Goal: Information Seeking & Learning: Learn about a topic

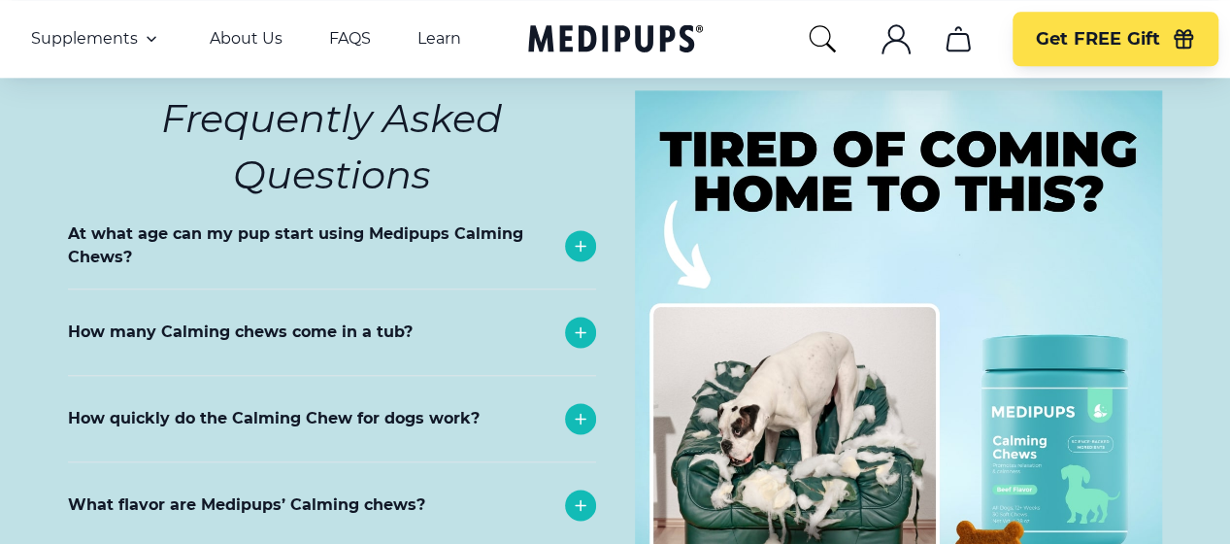
scroll to position [8444, 0]
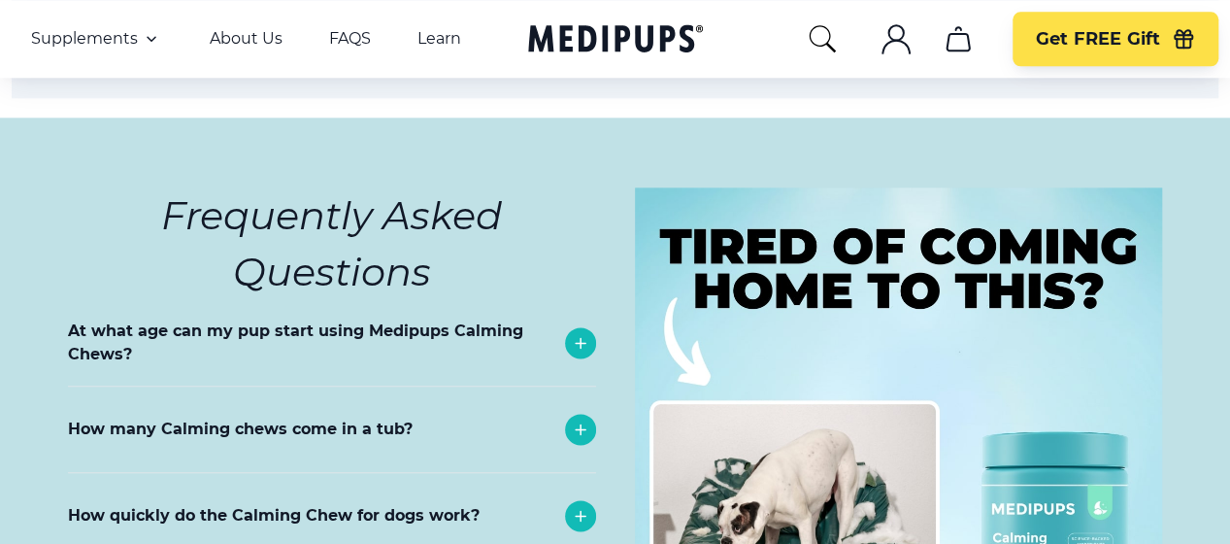
click at [384, 319] on p "At what age can my pup start using Medipups Calming Chews?" at bounding box center [311, 342] width 487 height 47
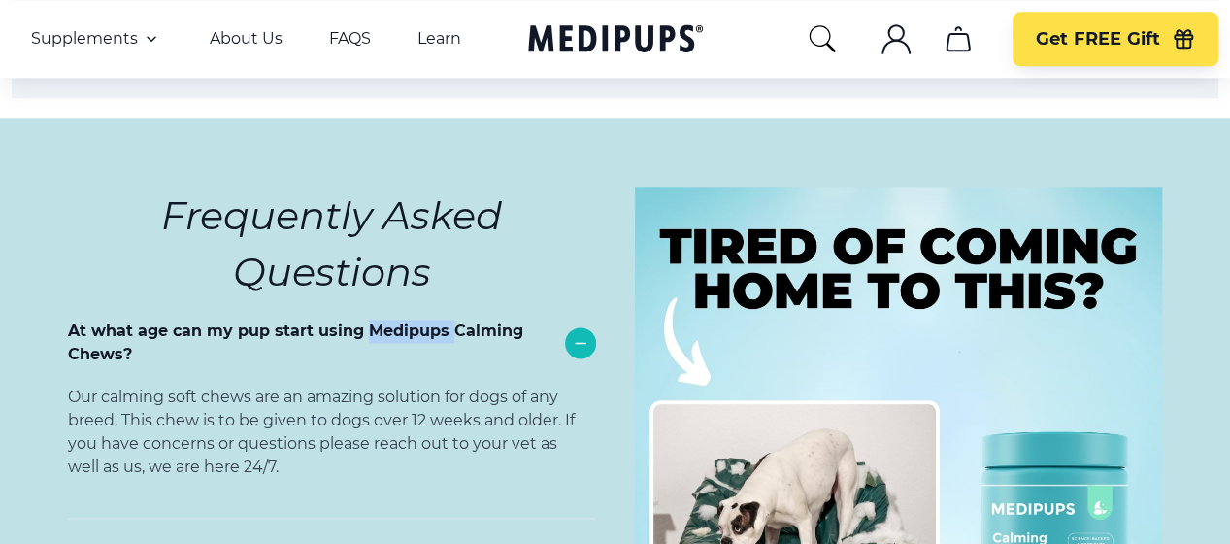
click at [384, 319] on p "At what age can my pup start using Medipups Calming Chews?" at bounding box center [311, 342] width 487 height 47
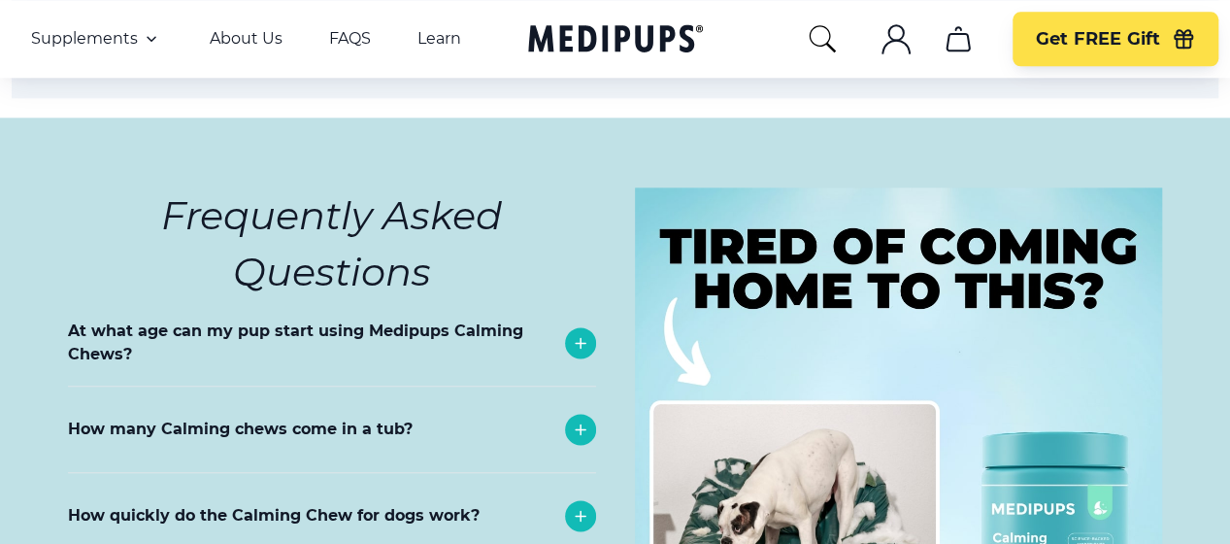
click at [576, 338] on icon at bounding box center [581, 343] width 10 height 10
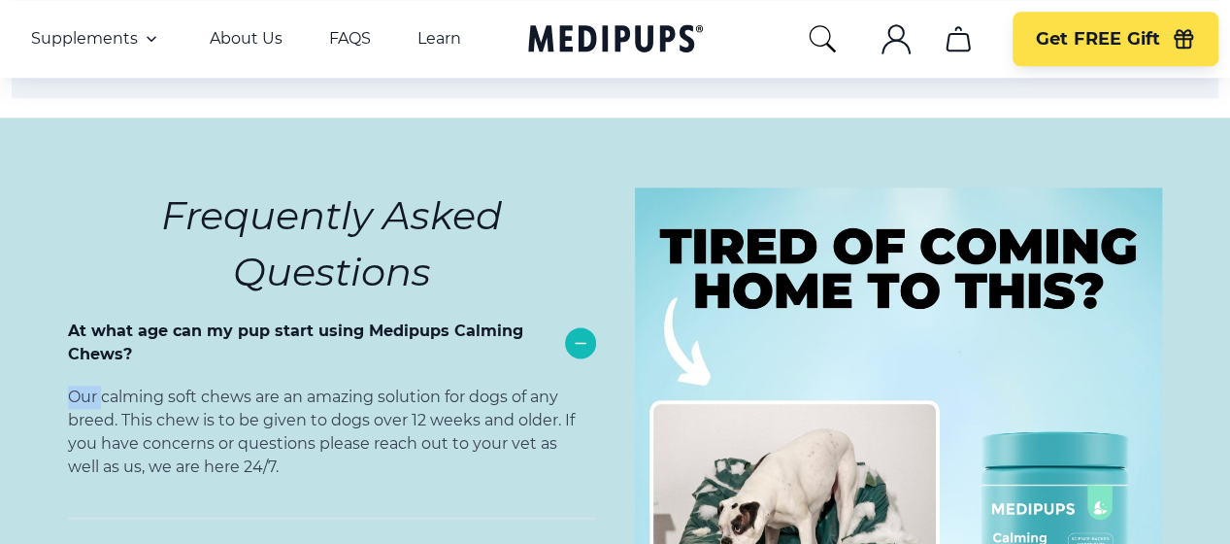
click at [576, 343] on icon at bounding box center [581, 343] width 10 height 0
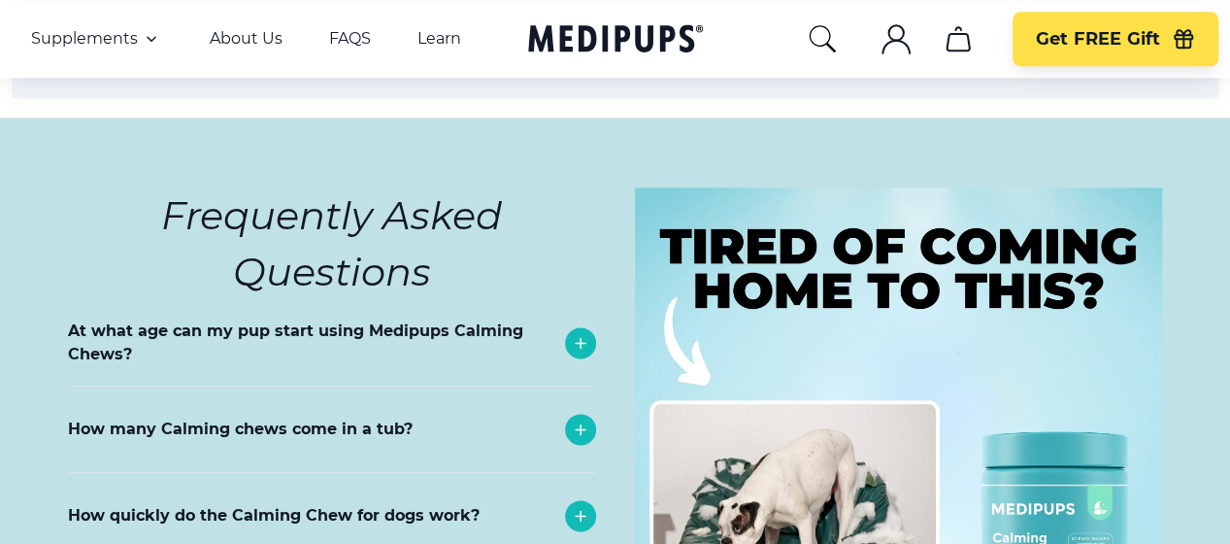
click at [576, 338] on icon at bounding box center [581, 343] width 10 height 10
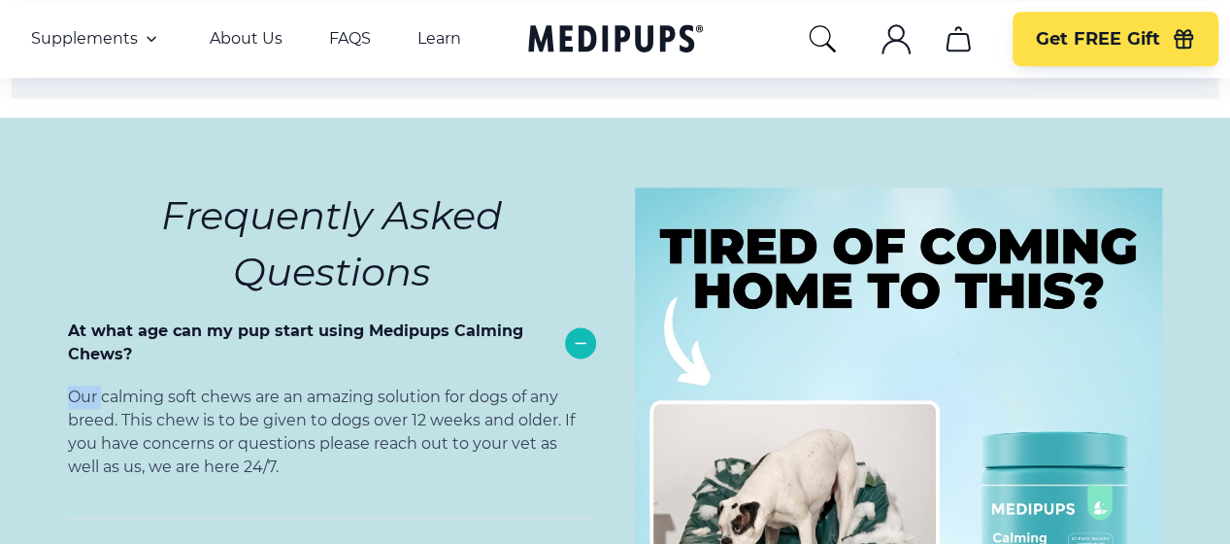
click at [576, 343] on icon at bounding box center [581, 343] width 10 height 0
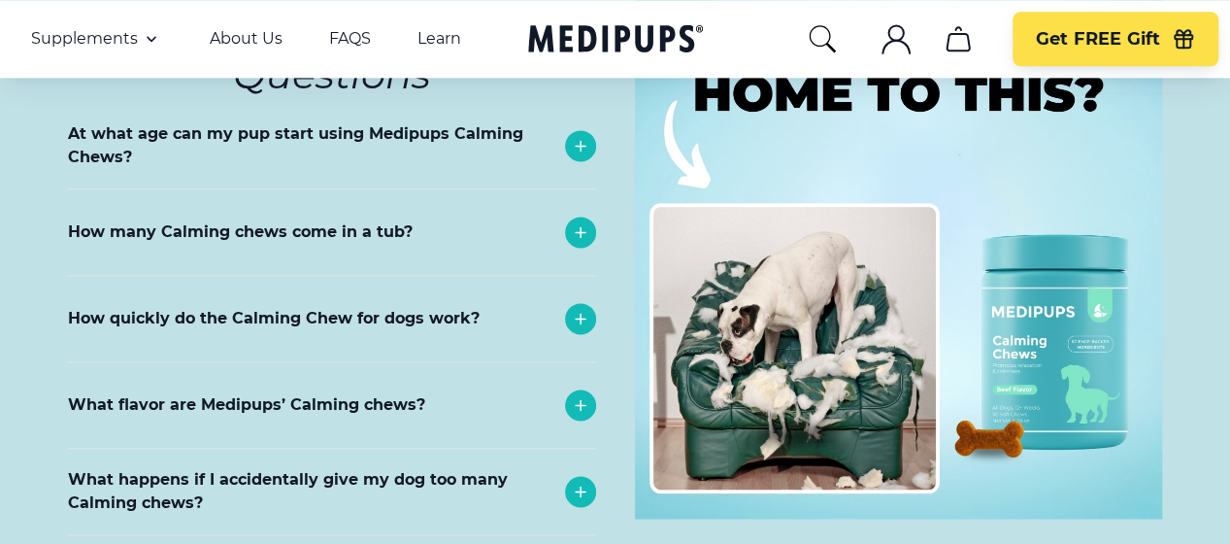
scroll to position [8735, 0]
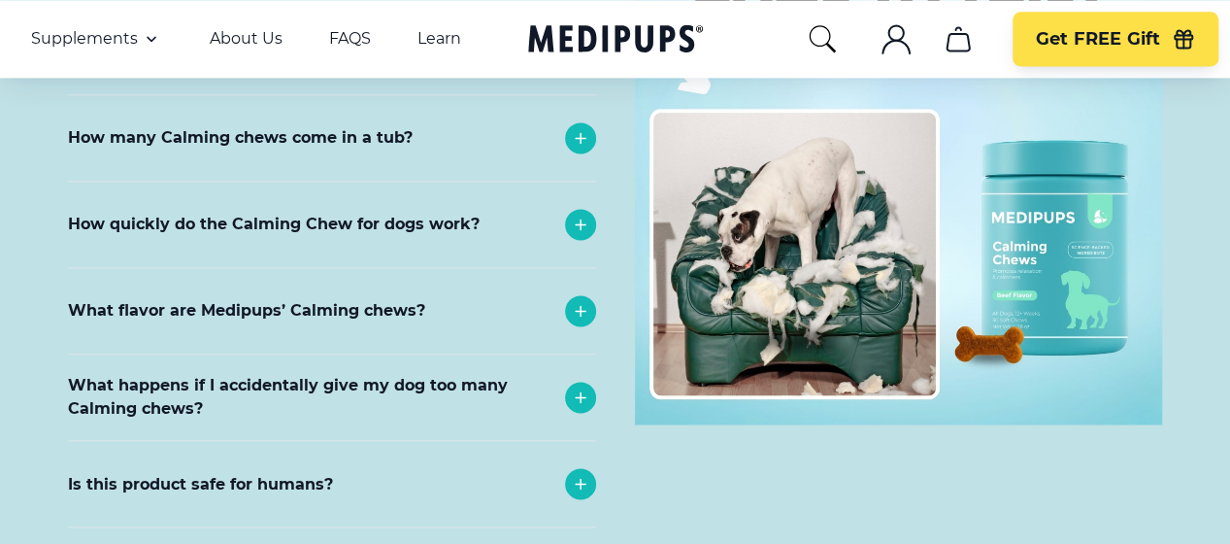
click at [569, 472] on icon at bounding box center [580, 483] width 23 height 23
click at [569, 385] on icon at bounding box center [580, 396] width 23 height 23
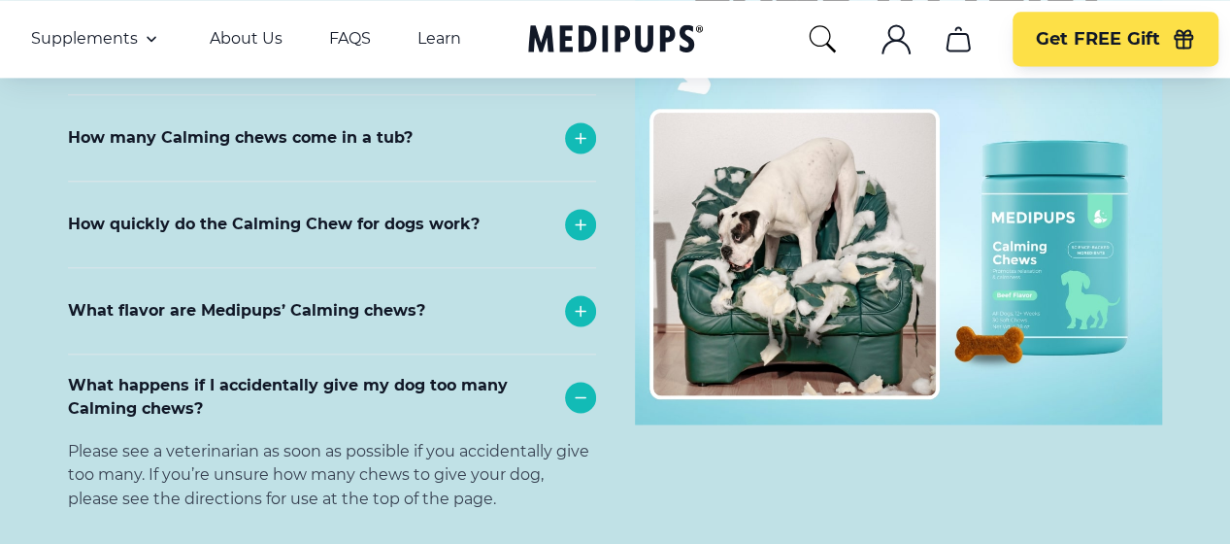
click at [569, 299] on icon at bounding box center [580, 310] width 23 height 23
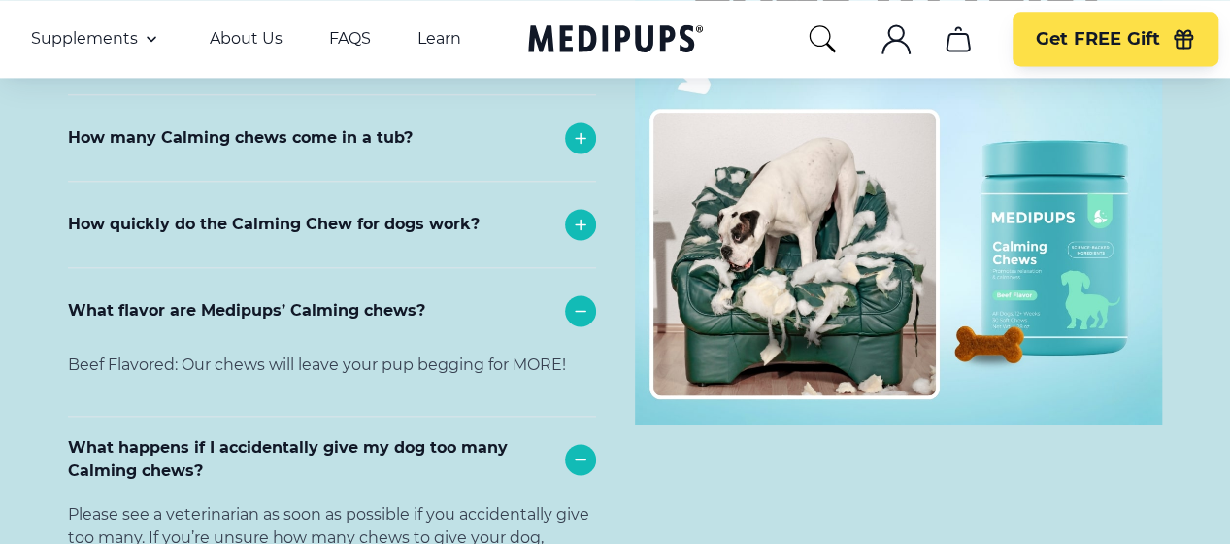
scroll to position [8638, 0]
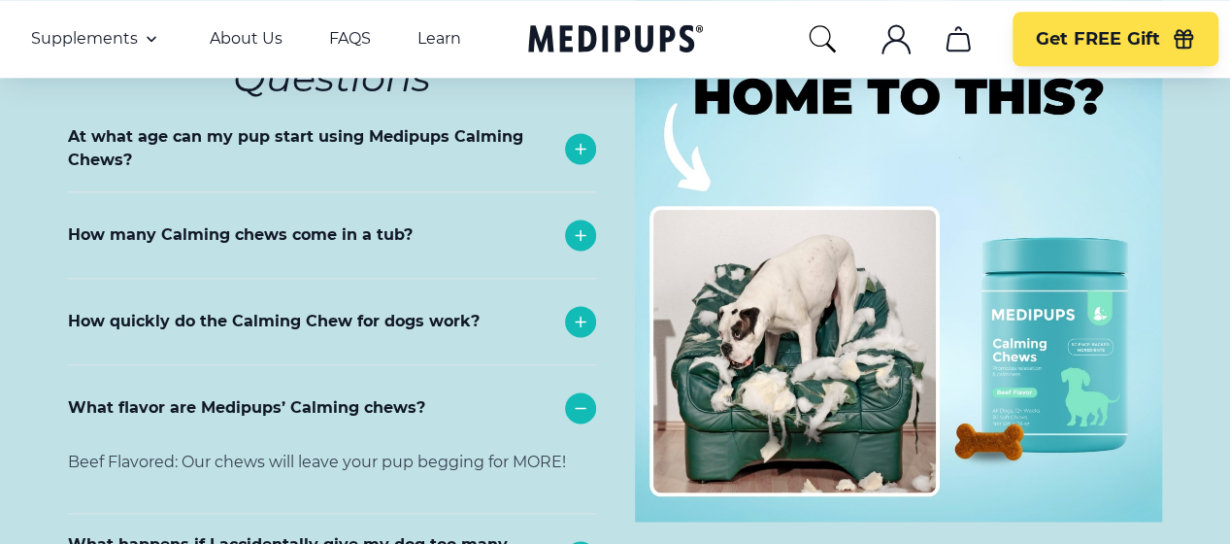
click at [569, 310] on icon at bounding box center [580, 321] width 23 height 23
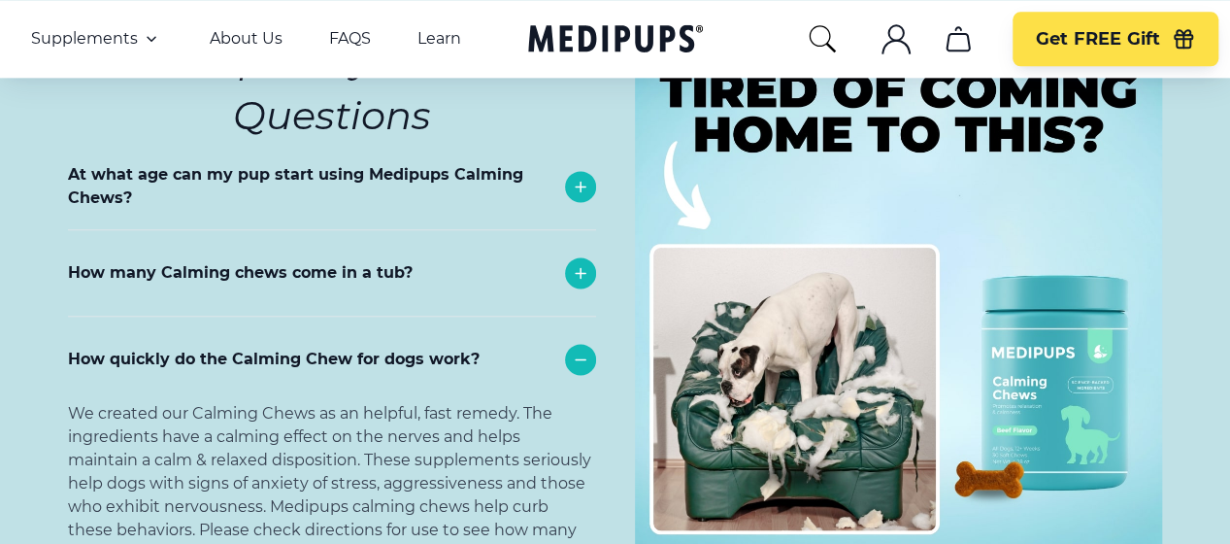
scroll to position [8541, 0]
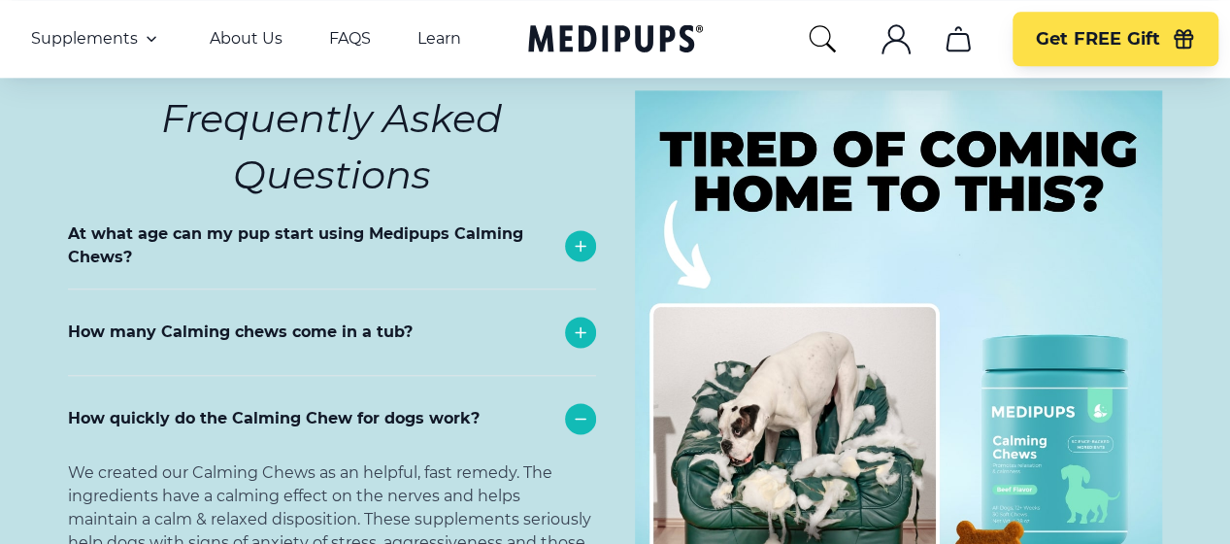
click at [576, 327] on icon at bounding box center [581, 332] width 10 height 10
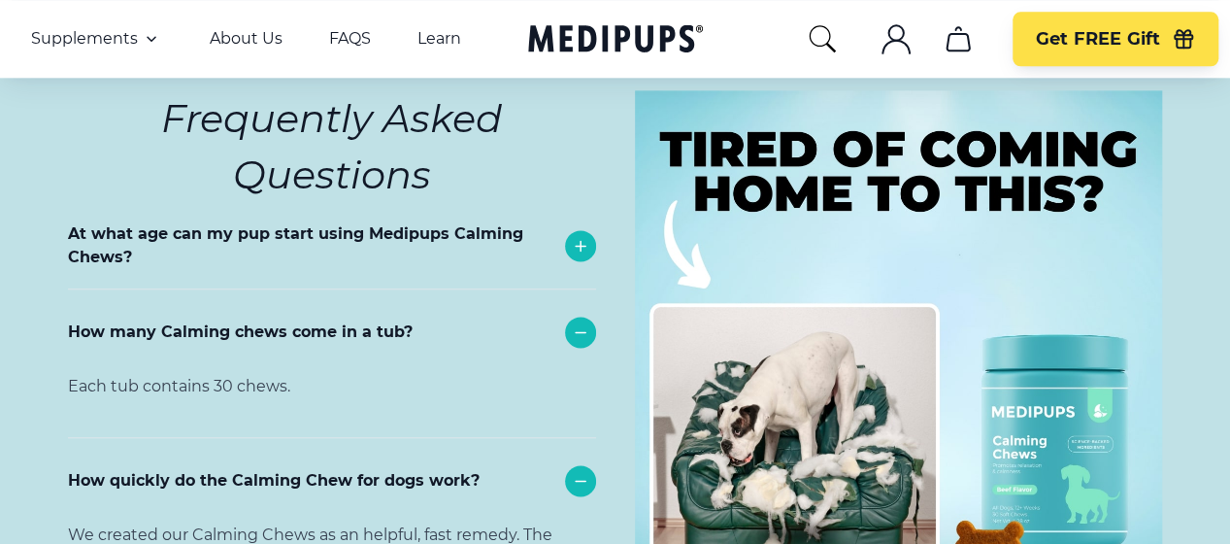
click at [569, 234] on icon at bounding box center [580, 245] width 23 height 23
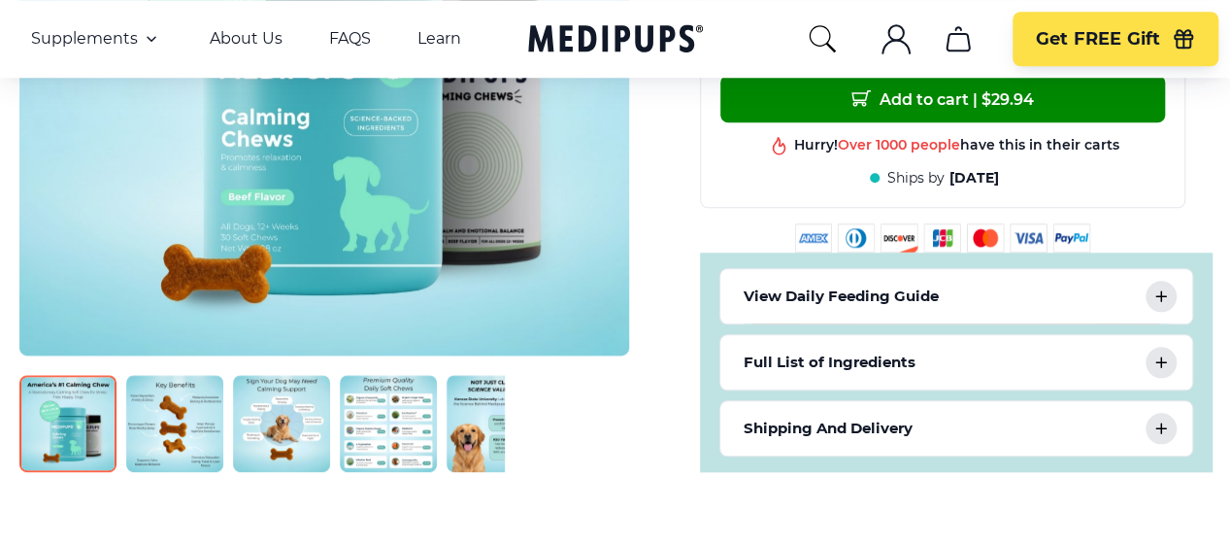
scroll to position [827, 0]
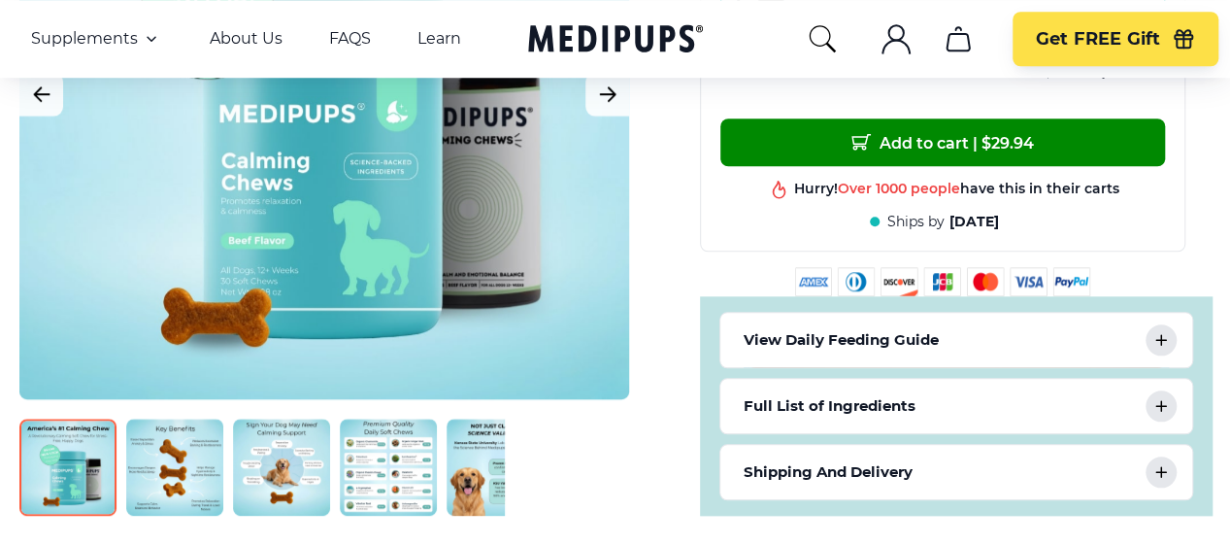
click at [1172, 328] on icon at bounding box center [1160, 339] width 23 height 23
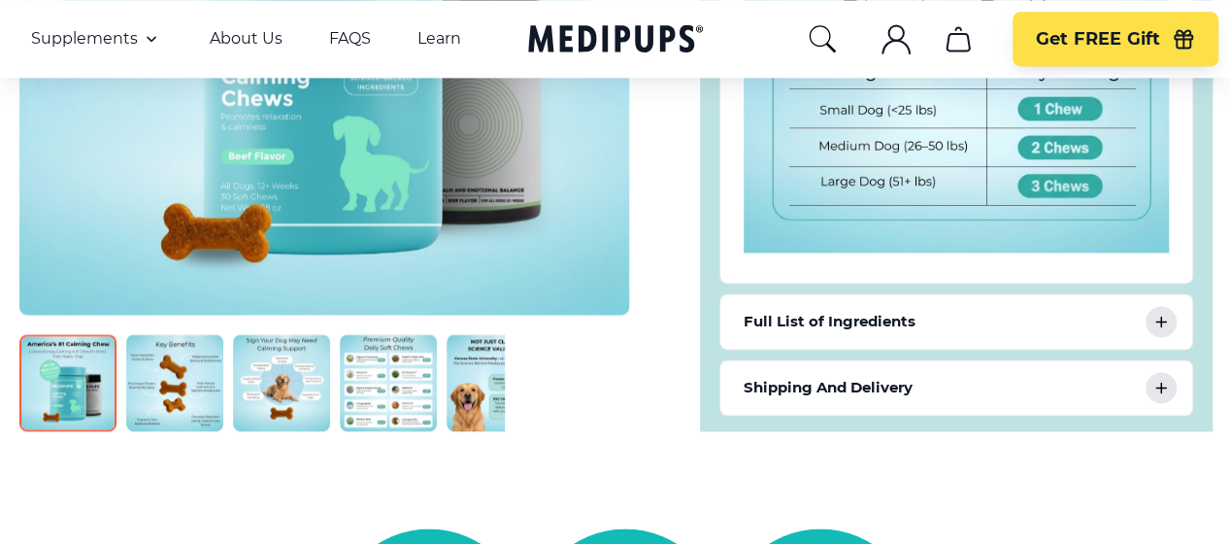
scroll to position [1409, 0]
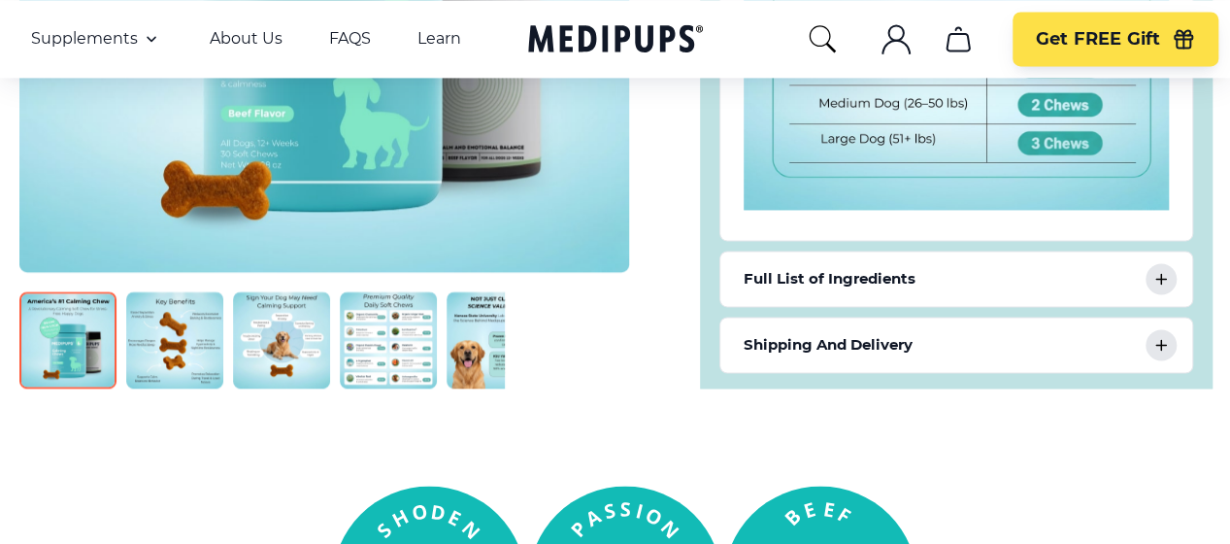
click at [1166, 274] on icon at bounding box center [1161, 279] width 10 height 10
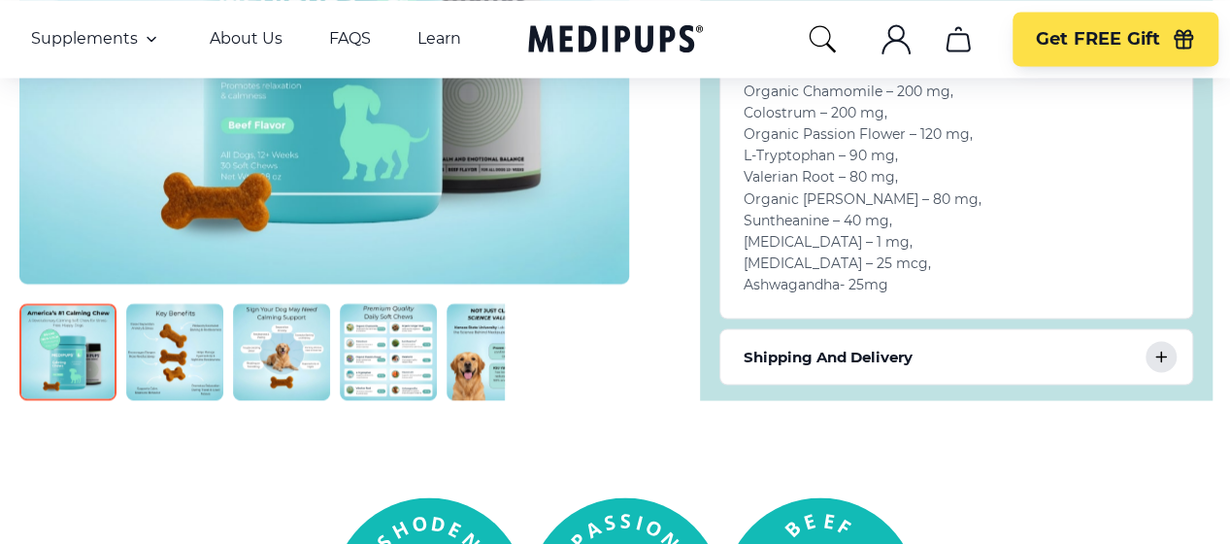
scroll to position [1700, 0]
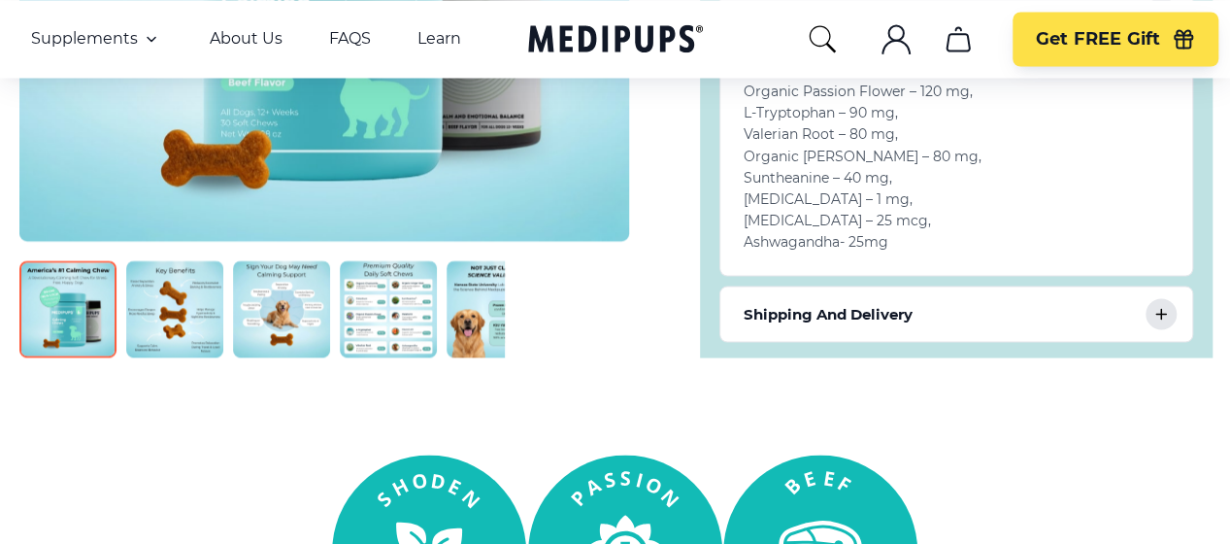
click at [1171, 302] on icon at bounding box center [1160, 313] width 23 height 23
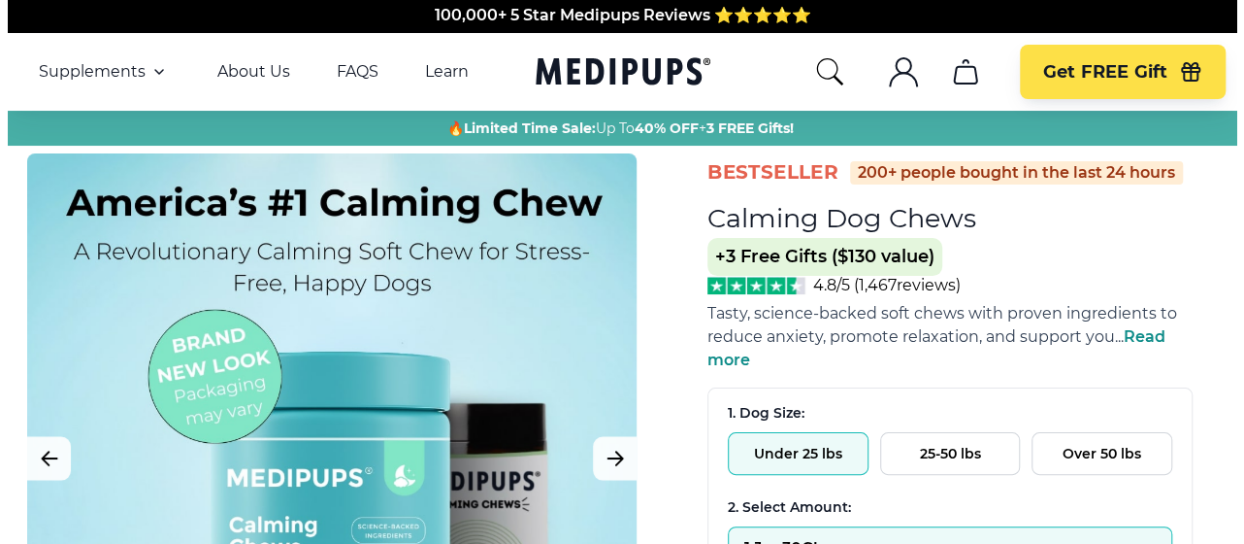
scroll to position [0, 0]
